Goal: Information Seeking & Learning: Find contact information

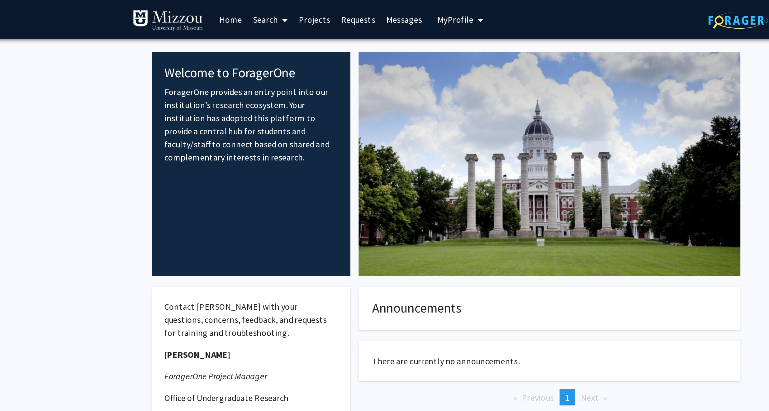
click at [261, 14] on link "Home" at bounding box center [258, 11] width 19 height 22
click at [260, 10] on link "Home" at bounding box center [258, 11] width 19 height 22
click at [260, 12] on link "Home" at bounding box center [258, 11] width 19 height 22
click at [286, 11] on link "Search" at bounding box center [281, 11] width 26 height 22
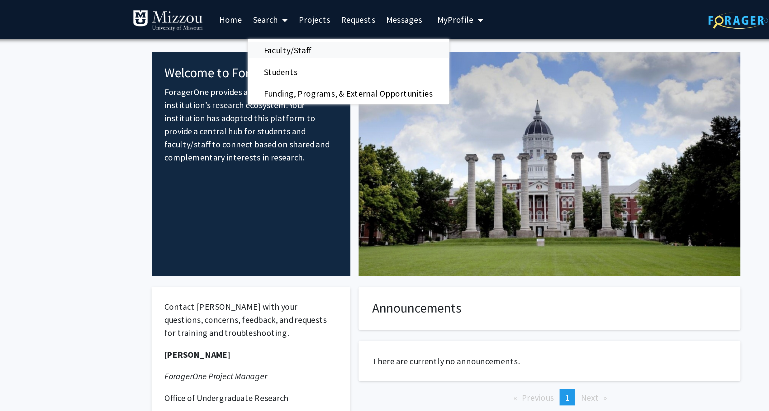
click at [294, 28] on span "Faculty/Staff" at bounding box center [291, 28] width 46 height 12
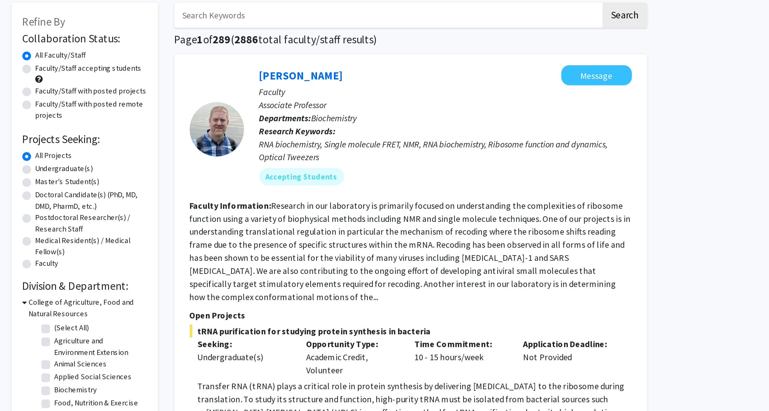
drag, startPoint x: 351, startPoint y: 148, endPoint x: 502, endPoint y: 211, distance: 163.8
click at [374, 211] on fg-search-faculty "[PERSON_NAME] Message Faculty Associate Professor Departments: Biochemistry Res…" at bounding box center [431, 310] width 253 height 482
click at [216, 71] on label "Faculty/Staff accepting students" at bounding box center [246, 71] width 61 height 7
click at [216, 71] on input "Faculty/Staff accepting students" at bounding box center [218, 70] width 4 height 4
radio input "true"
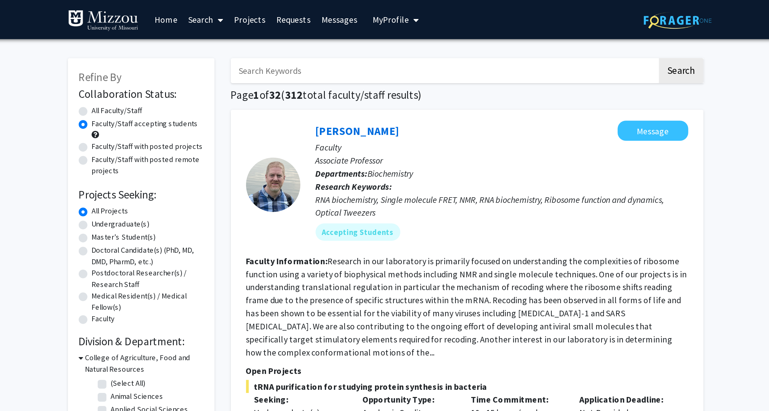
click at [216, 130] on label "Undergraduate(s)" at bounding box center [232, 128] width 33 height 7
click at [216, 129] on input "Undergraduate(s)" at bounding box center [218, 127] width 4 height 4
radio input "true"
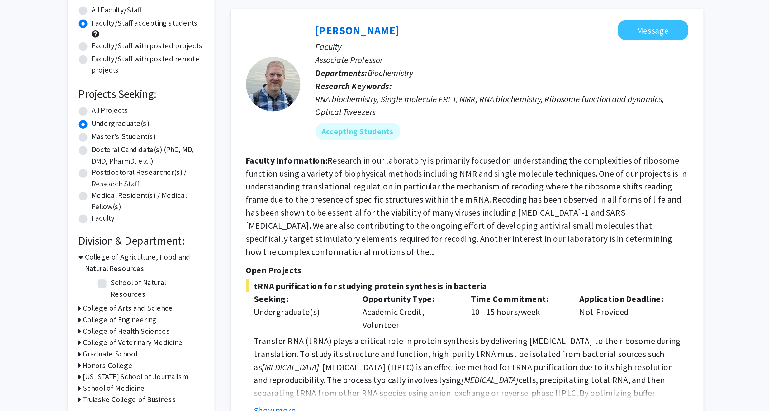
click at [209, 231] on icon at bounding box center [210, 234] width 2 height 7
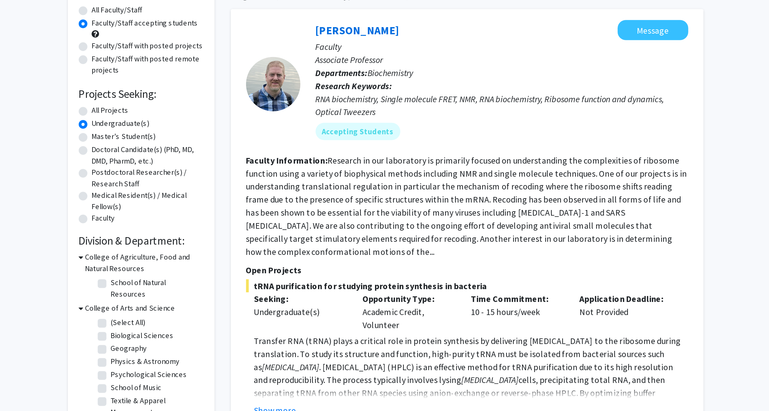
scroll to position [12, 0]
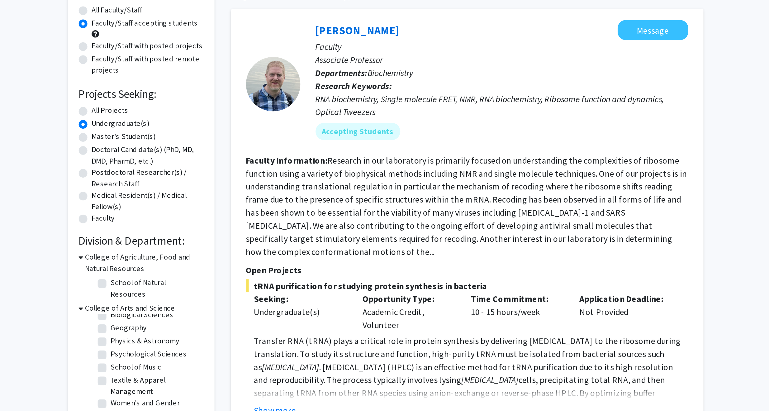
click at [227, 231] on label "Biological Sciences" at bounding box center [245, 238] width 36 height 7
click at [227, 231] on input "Biological Sciences" at bounding box center [229, 237] width 4 height 4
checkbox input "true"
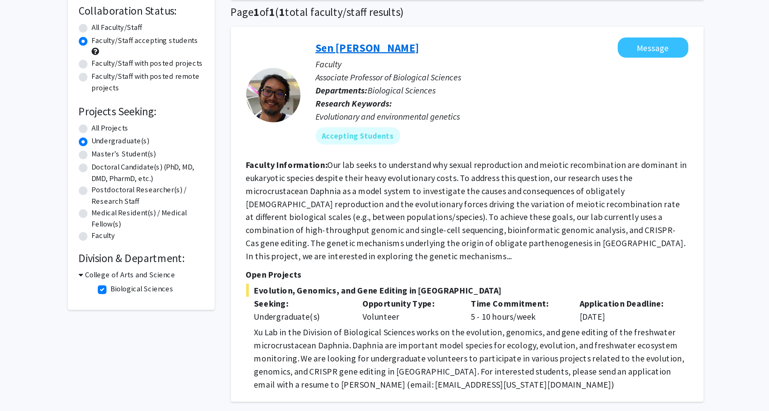
click at [360, 75] on link "Sen [PERSON_NAME]" at bounding box center [373, 75] width 59 height 8
